Goal: Task Accomplishment & Management: Use online tool/utility

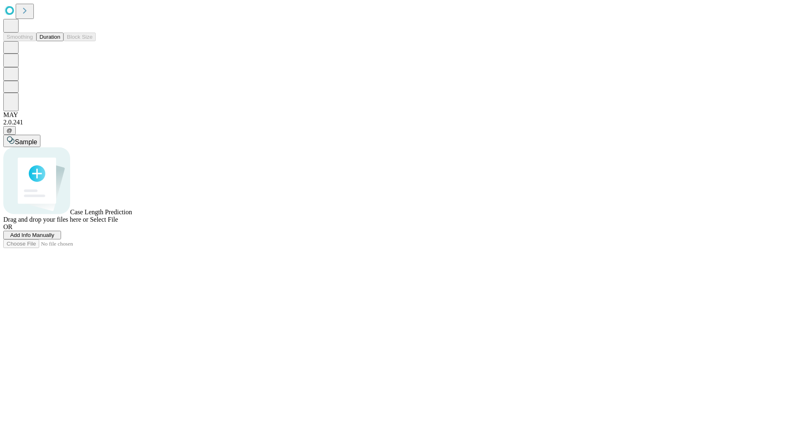
click at [60, 41] on button "Duration" at bounding box center [49, 37] width 27 height 9
click at [118, 223] on span "Select File" at bounding box center [104, 219] width 28 height 7
